Goal: Task Accomplishment & Management: Manage account settings

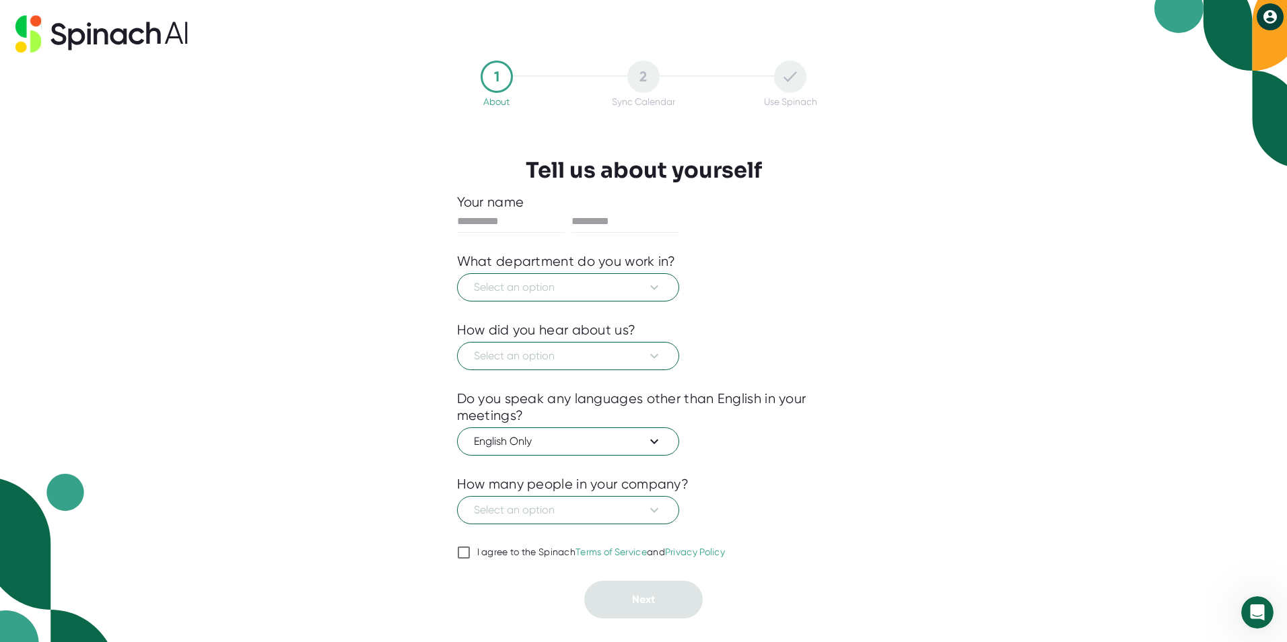
click at [877, 444] on div "1 About 2 Sync Calendar Use Spinach Tell us about yourself Your name What depar…" at bounding box center [643, 321] width 1287 height 642
click at [1257, 607] on icon "Open Intercom Messenger" at bounding box center [1255, 611] width 22 height 22
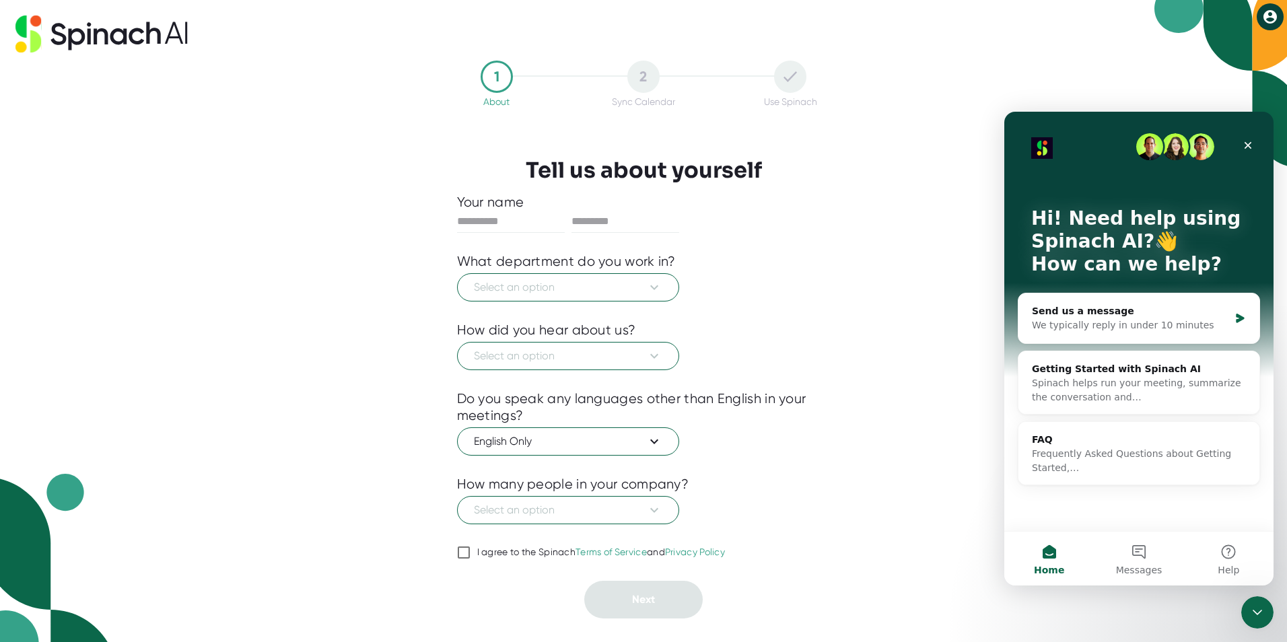
drag, startPoint x: 17, startPoint y: 13, endPoint x: 968, endPoint y: 461, distance: 1050.2
click at [968, 461] on div "1 About 2 Sync Calendar Use Spinach Tell us about yourself Your name What depar…" at bounding box center [643, 321] width 1287 height 642
click at [1250, 149] on icon "Close" at bounding box center [1247, 145] width 11 height 11
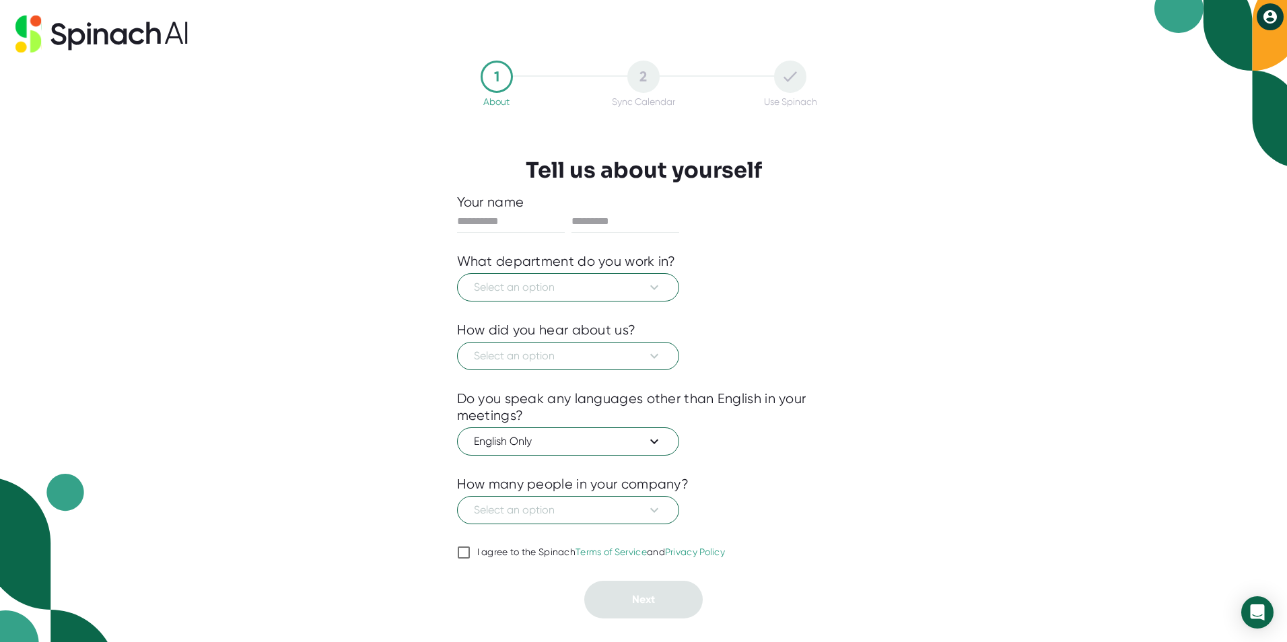
drag, startPoint x: 1278, startPoint y: 12, endPoint x: 1134, endPoint y: 442, distance: 453.7
click at [1132, 452] on div "1 About 2 Sync Calendar Use Spinach Tell us about yourself Your name What depar…" at bounding box center [643, 321] width 1287 height 642
click at [1264, 17] on icon at bounding box center [1270, 17] width 16 height 16
click at [1224, 42] on b "Logout" at bounding box center [1217, 45] width 29 height 11
click at [1273, 11] on button "MM" at bounding box center [1269, 16] width 27 height 27
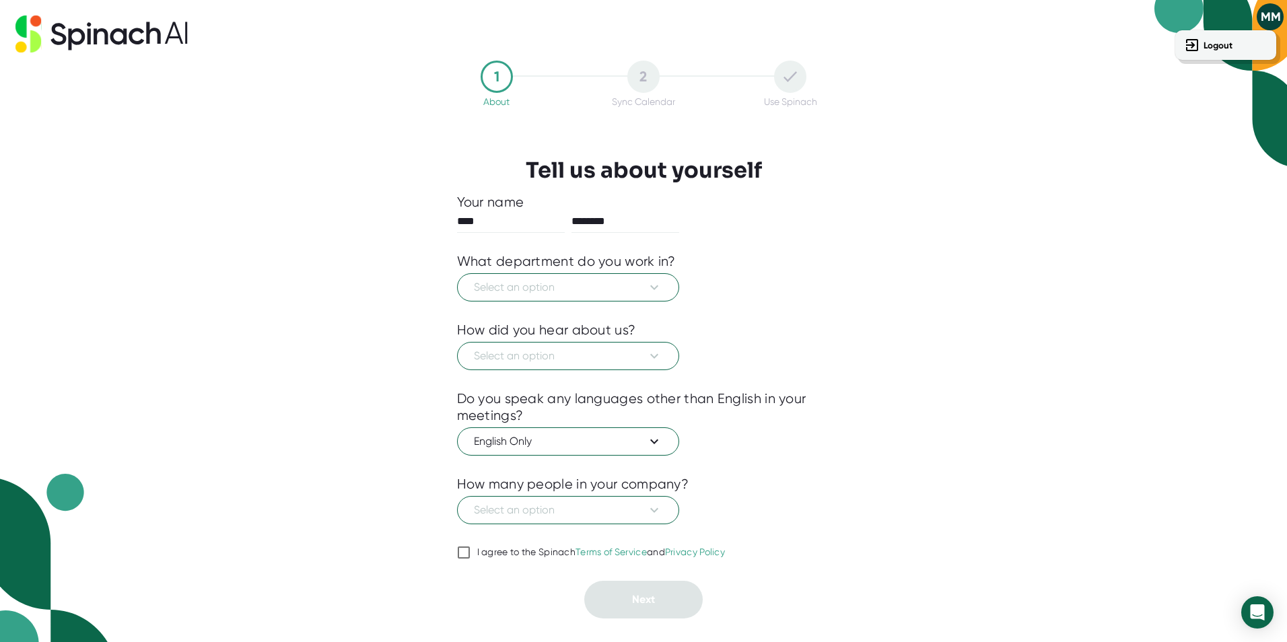
click at [115, 42] on div at bounding box center [643, 321] width 1287 height 642
click at [652, 287] on icon at bounding box center [654, 287] width 8 height 5
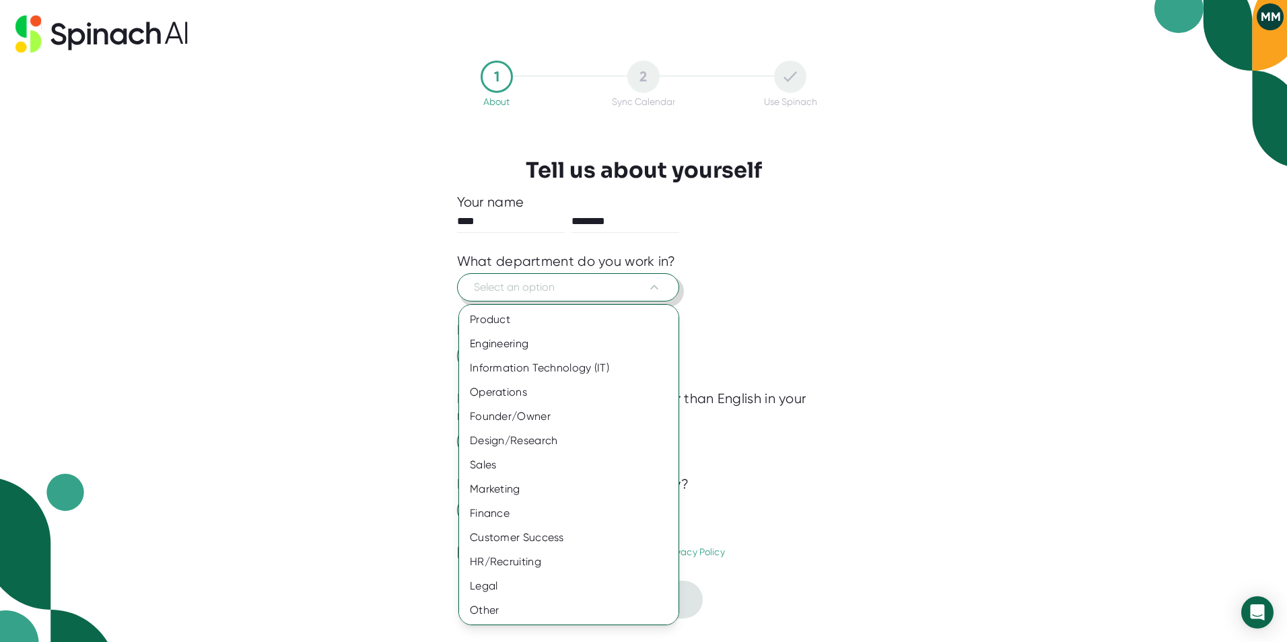
drag, startPoint x: 652, startPoint y: 287, endPoint x: 945, endPoint y: 276, distance: 292.9
click at [945, 276] on div at bounding box center [643, 321] width 1287 height 642
